Goal: Task Accomplishment & Management: Use online tool/utility

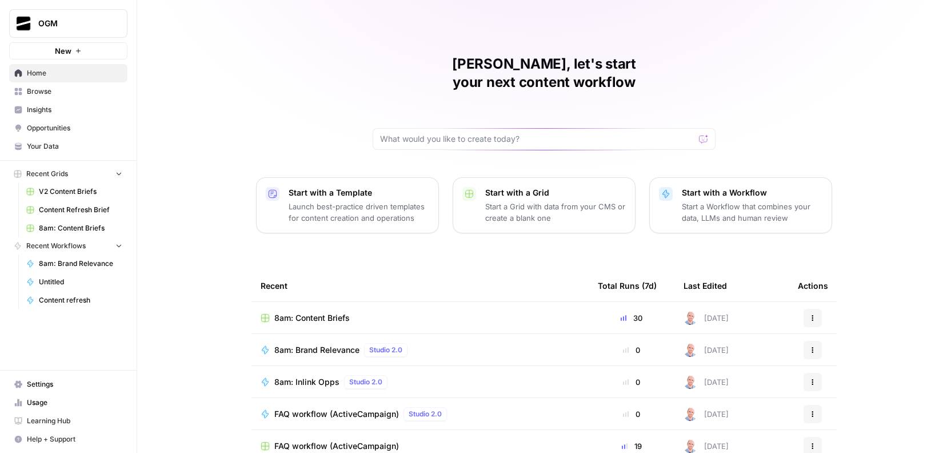
click at [69, 382] on span "Settings" at bounding box center [74, 384] width 95 height 10
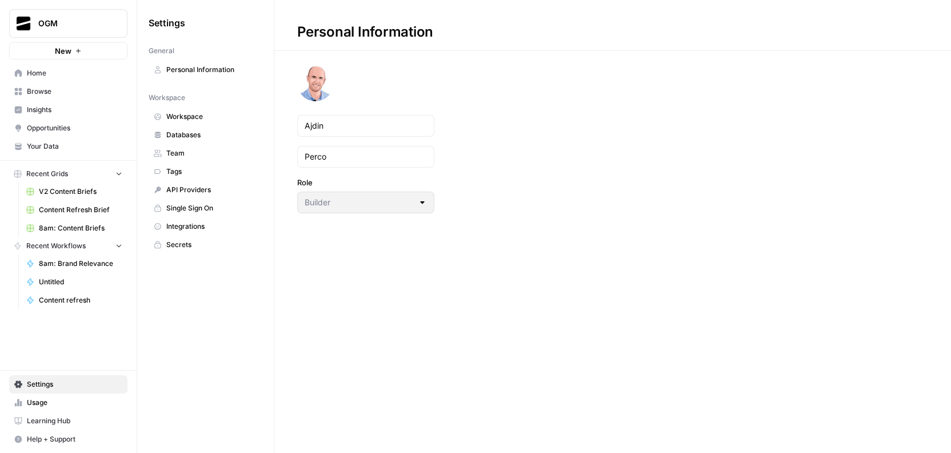
click at [205, 219] on link "Integrations" at bounding box center [206, 226] width 114 height 18
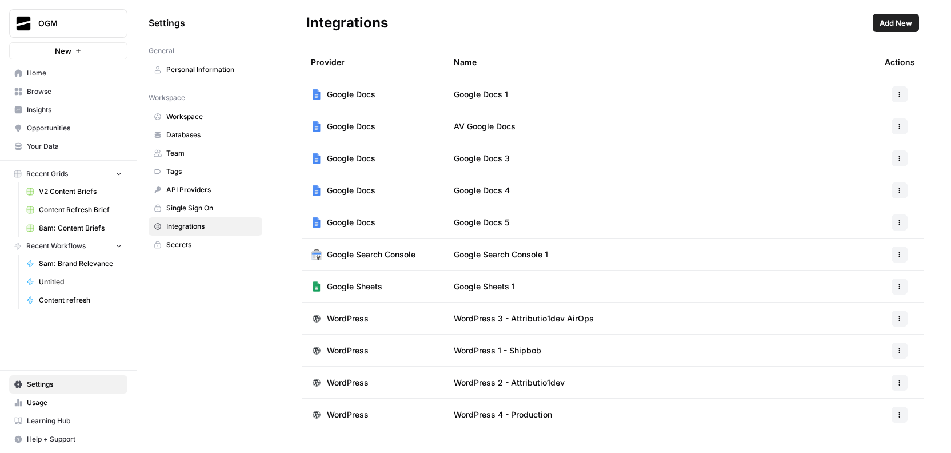
click at [902, 289] on icon "button" at bounding box center [899, 286] width 7 height 7
click at [936, 266] on div "Provider Name Actions Google Docs Google Docs 1 Google Docs AV Google Docs Goog…" at bounding box center [612, 238] width 677 height 384
click at [880, 22] on span "Add New" at bounding box center [896, 22] width 33 height 11
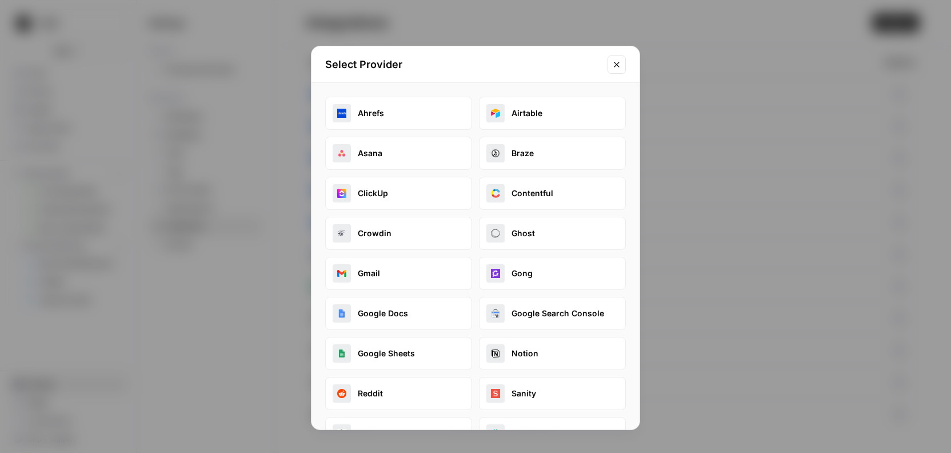
click at [620, 65] on icon "Close modal" at bounding box center [616, 64] width 9 height 9
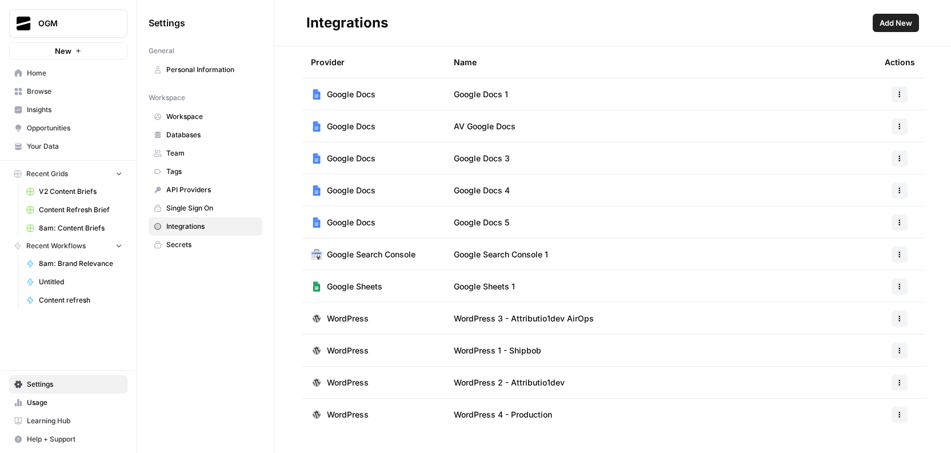
click at [892, 32] on header "Integrations Add New" at bounding box center [612, 23] width 677 height 46
click at [892, 23] on span "Add New" at bounding box center [896, 22] width 33 height 11
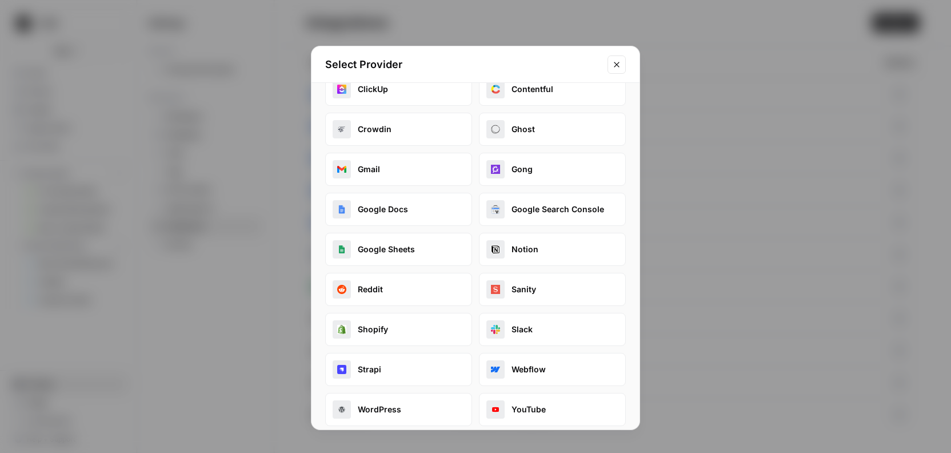
scroll to position [114, 0]
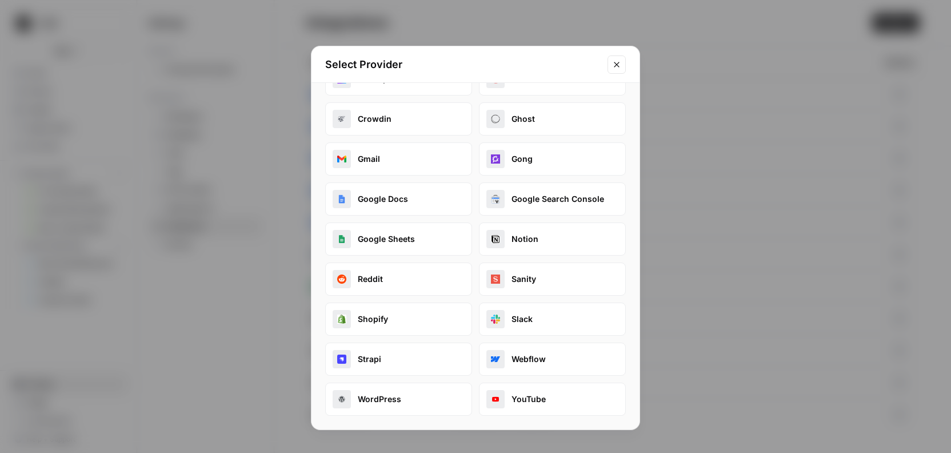
click at [619, 65] on icon "Close modal" at bounding box center [616, 64] width 9 height 9
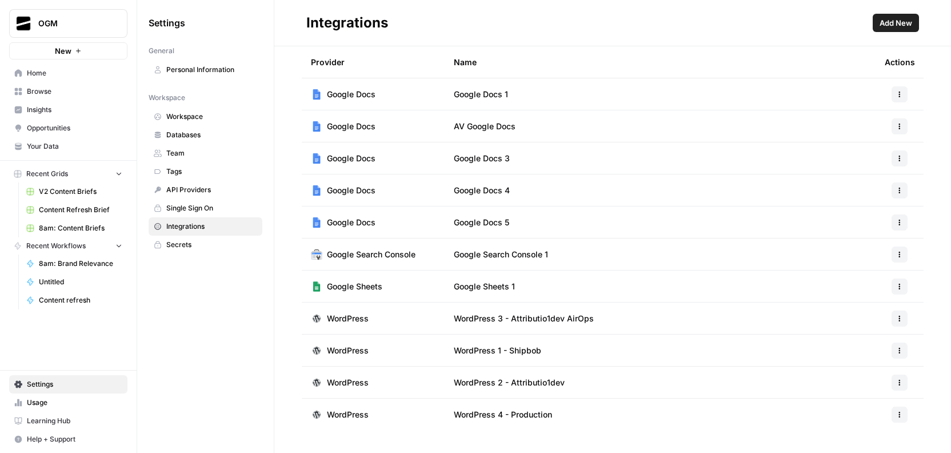
click at [211, 244] on span "Secrets" at bounding box center [211, 245] width 91 height 10
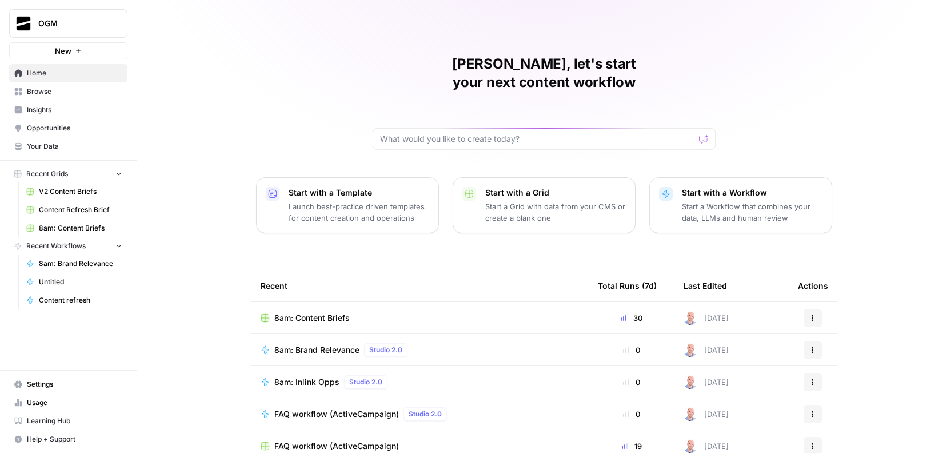
click at [310, 312] on span "8am: Content Briefs" at bounding box center [311, 317] width 75 height 11
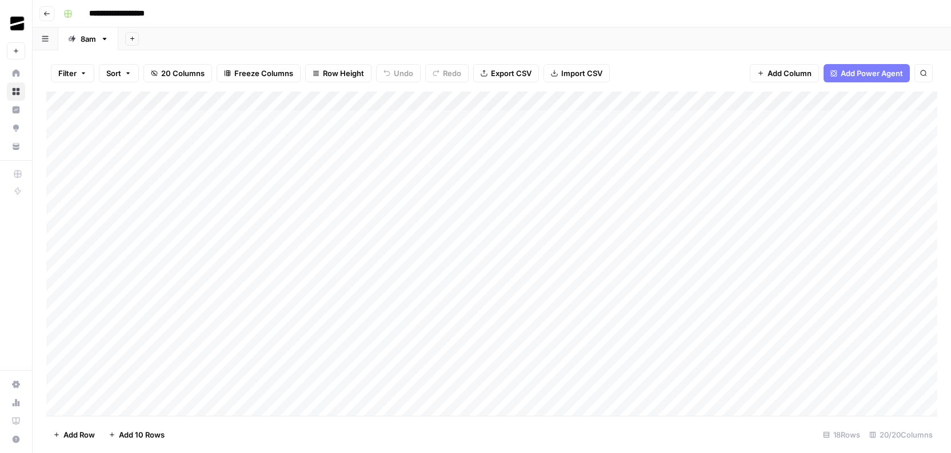
click at [47, 37] on icon "button" at bounding box center [45, 38] width 7 height 6
click at [240, 38] on div "Add Sheet" at bounding box center [534, 38] width 833 height 23
click at [67, 13] on rect "button" at bounding box center [68, 13] width 7 height 7
click at [248, 33] on div "Add Sheet" at bounding box center [534, 38] width 833 height 23
click at [49, 15] on icon "button" at bounding box center [46, 13] width 7 height 7
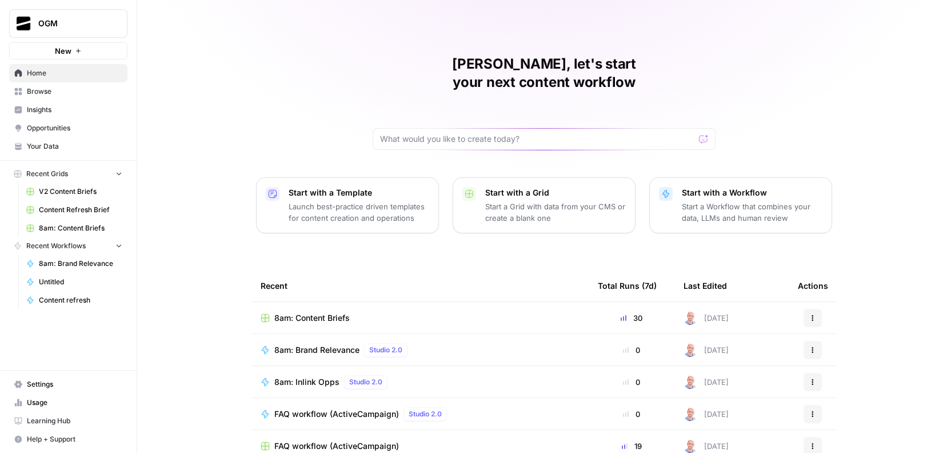
click at [727, 201] on p "Start a Workflow that combines your data, LLMs and human review" at bounding box center [752, 212] width 141 height 23
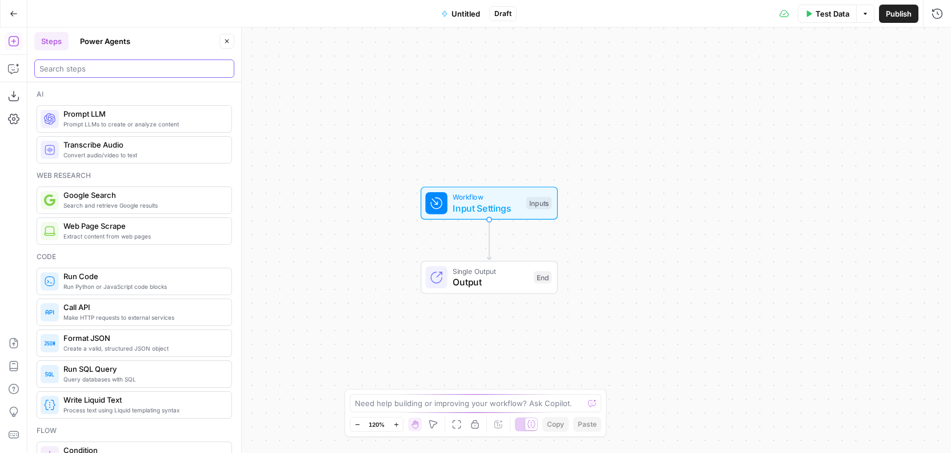
click at [130, 68] on input "search" at bounding box center [134, 68] width 190 height 11
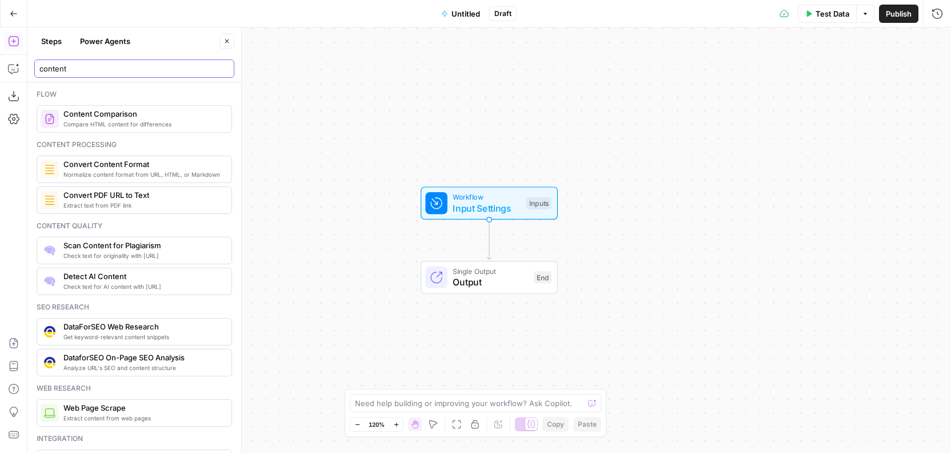
type input "content"
click at [144, 116] on span "Content Comparison" at bounding box center [142, 113] width 159 height 11
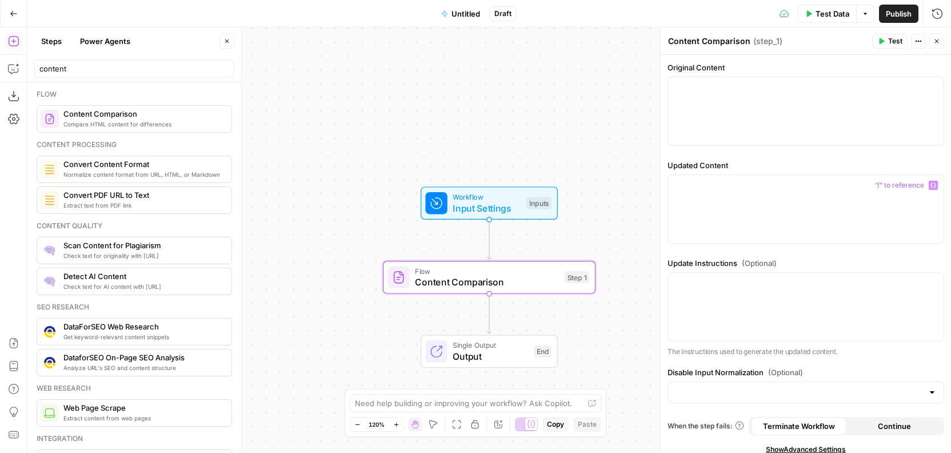
scroll to position [8, 0]
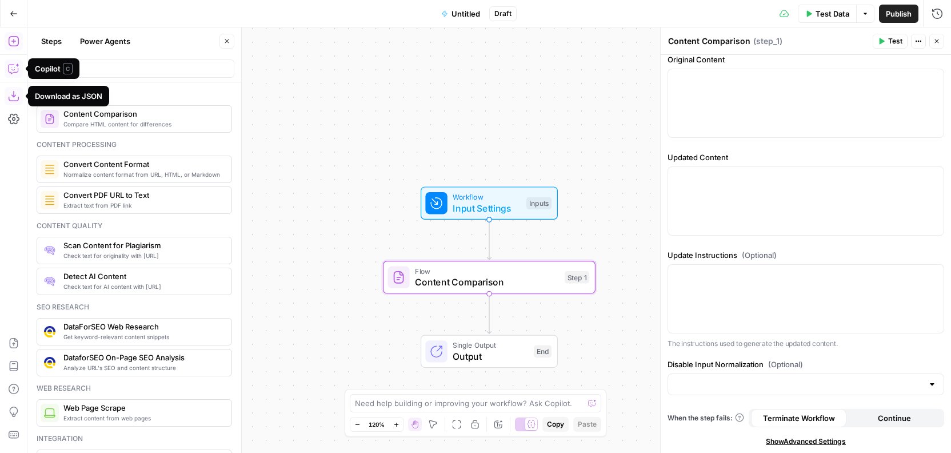
click at [13, 70] on icon "button" at bounding box center [13, 68] width 11 height 11
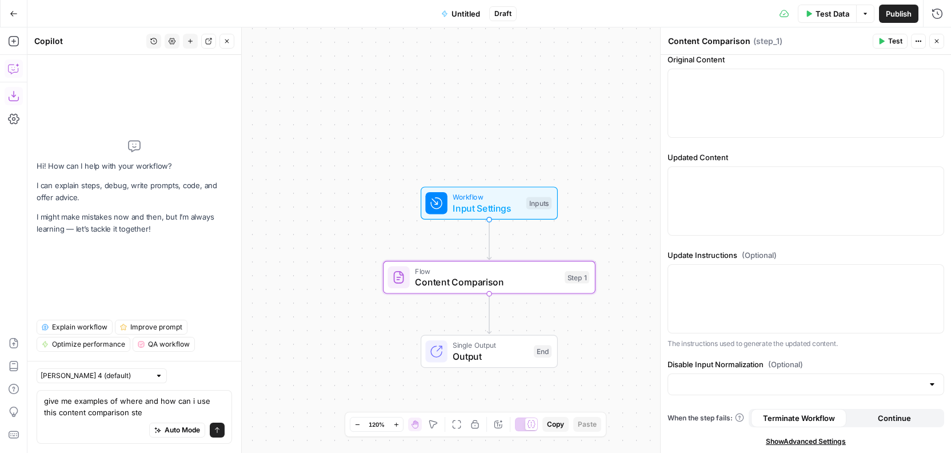
type textarea "give me examples of where and how can i use this content comparison step"
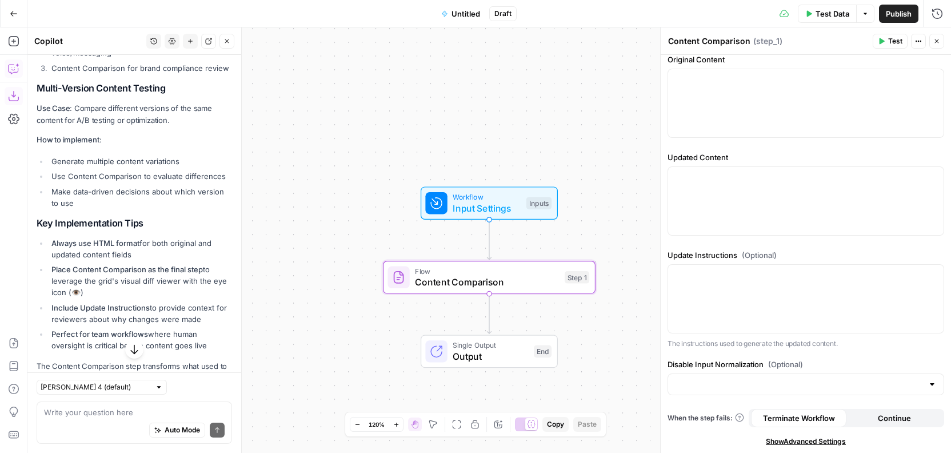
scroll to position [918, 0]
